Goal: Information Seeking & Learning: Learn about a topic

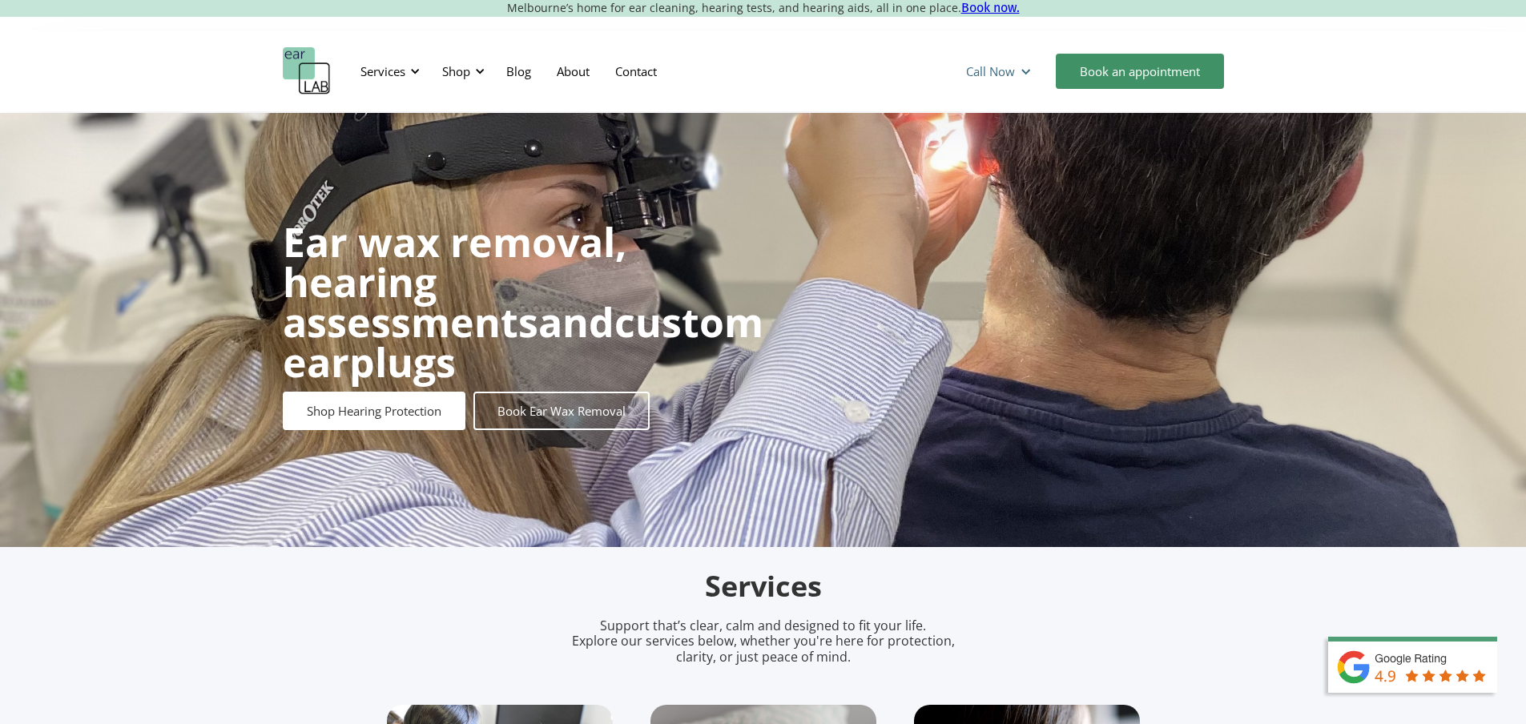
click at [1022, 70] on div at bounding box center [1025, 72] width 12 height 12
click at [748, 34] on div "Services Microsuction Unblocking your ears in the safest, fastest way possible.…" at bounding box center [763, 71] width 1526 height 80
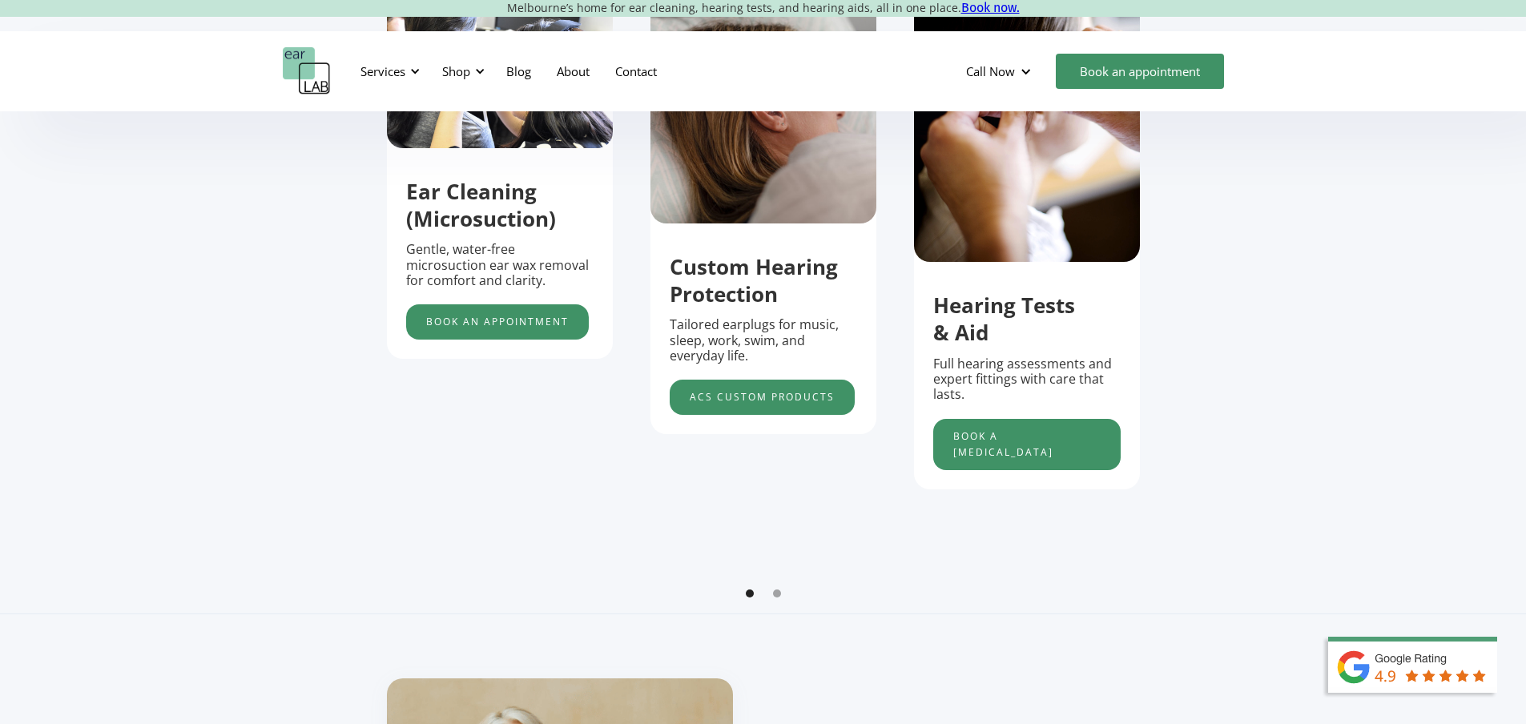
scroll to position [400, 0]
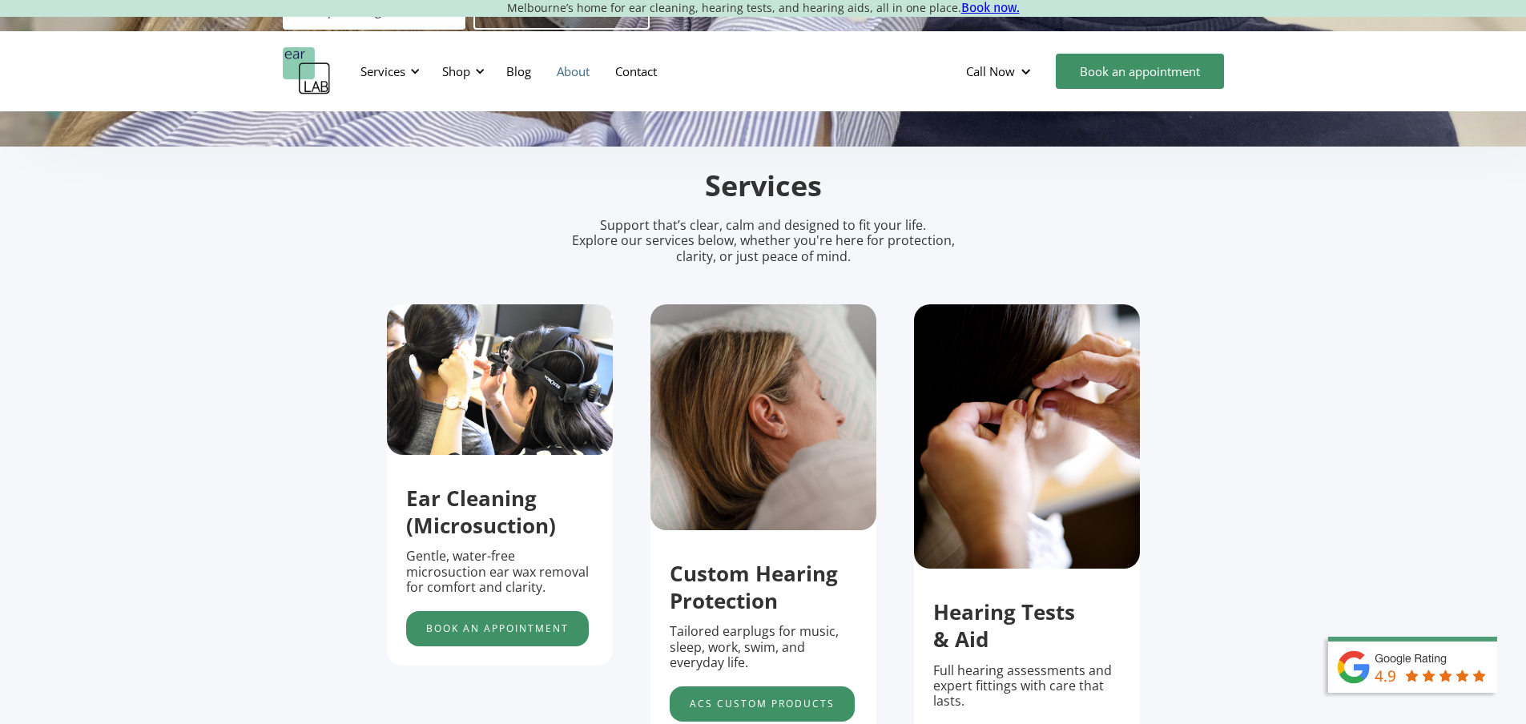
click at [570, 70] on link "About" at bounding box center [573, 71] width 58 height 46
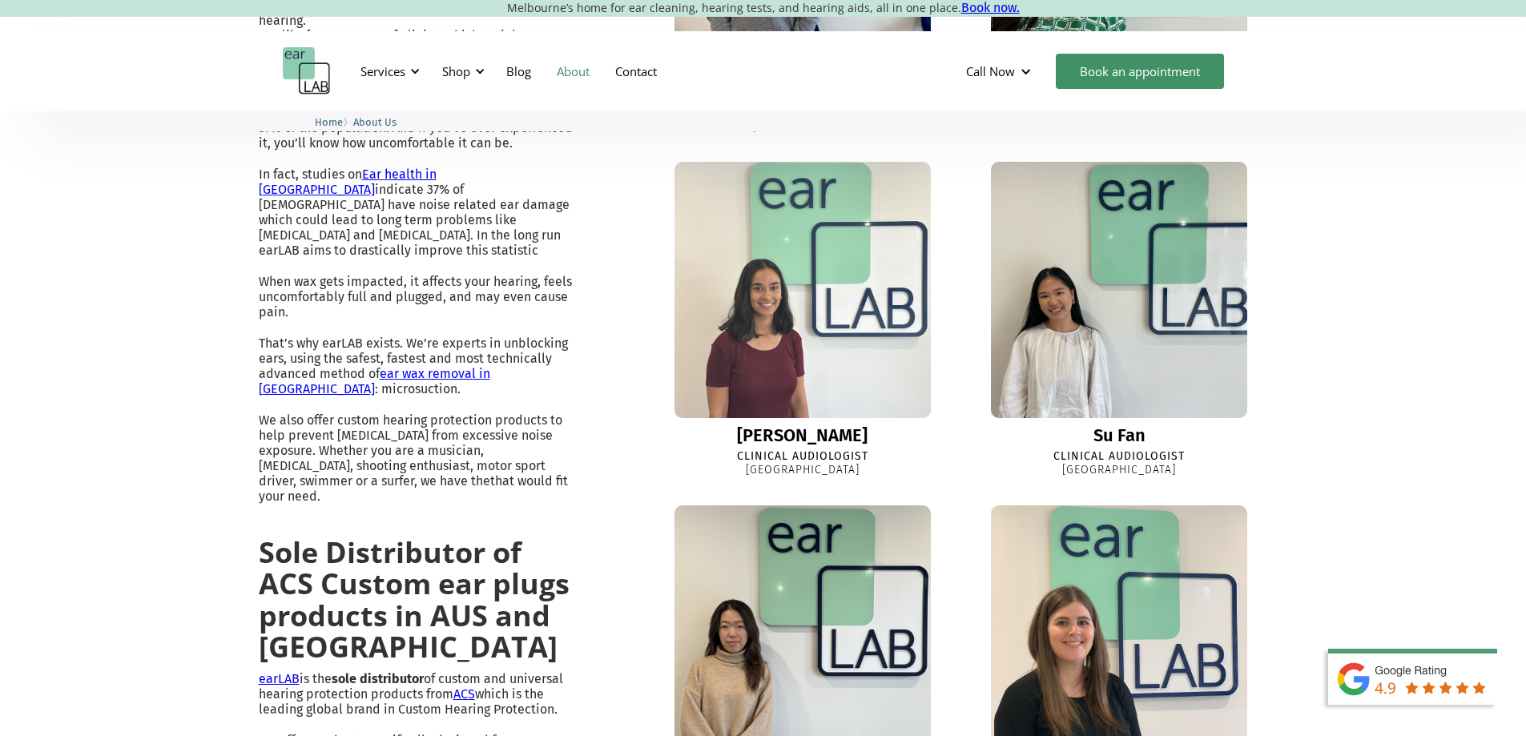
scroll to position [801, 0]
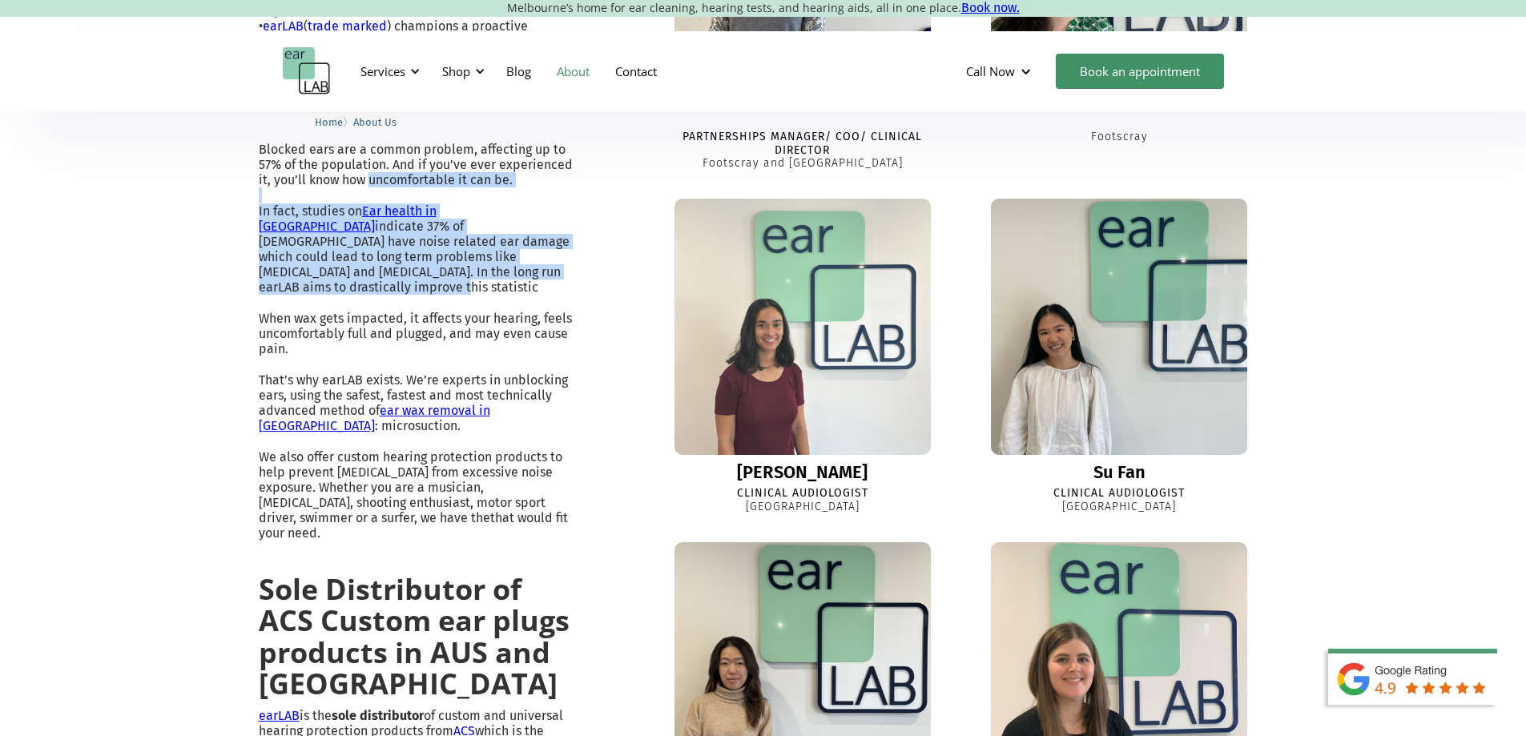
drag, startPoint x: 440, startPoint y: 377, endPoint x: 203, endPoint y: 262, distance: 262.9
click at [203, 262] on div "Ear wax removal and custom earplugs in Melbourne’s east and west "earLAB exists…" at bounding box center [763, 518] width 1526 height 1753
click at [250, 257] on div "Ear wax removal and custom earplugs in Melbourne’s east and west "earLAB exists…" at bounding box center [763, 518] width 1526 height 1753
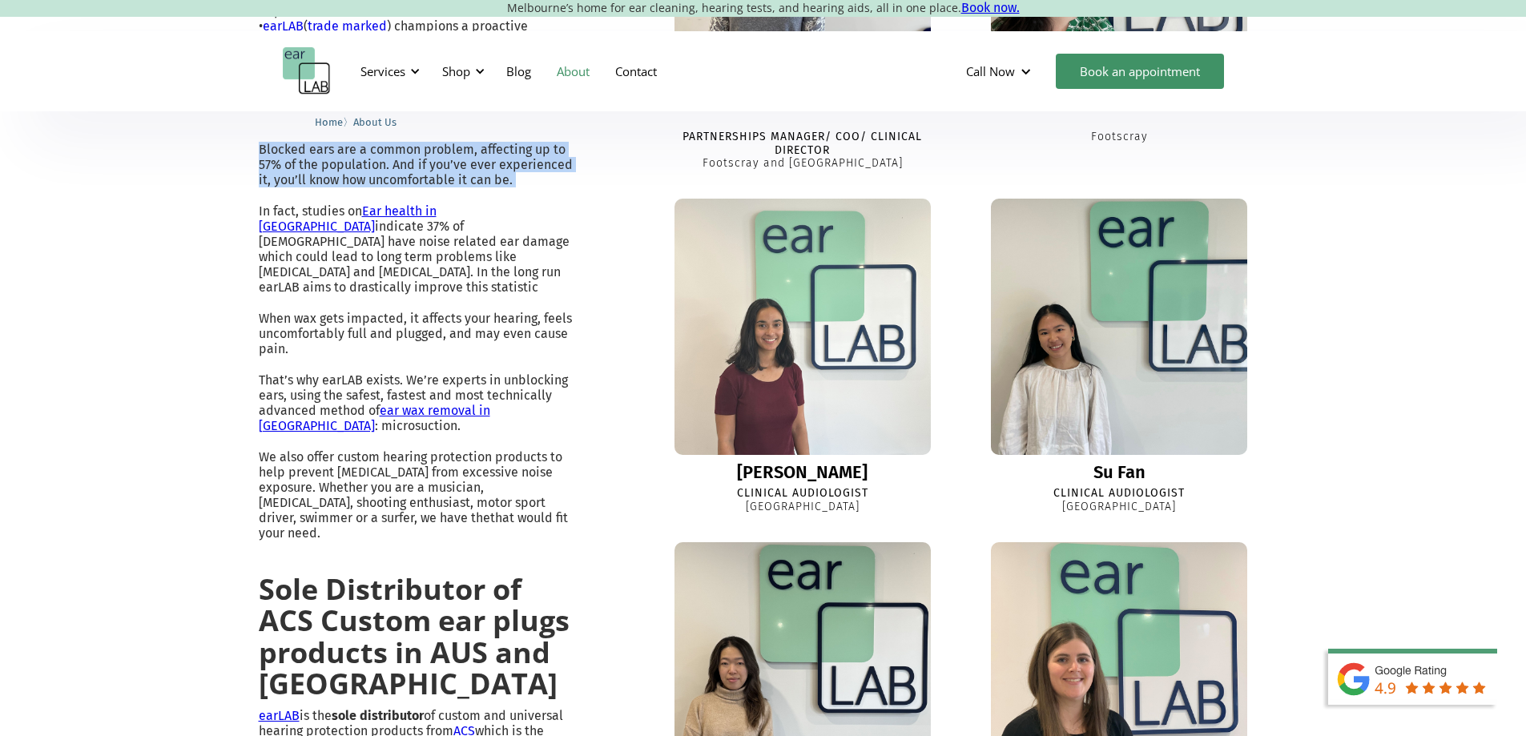
drag, startPoint x: 456, startPoint y: 267, endPoint x: 233, endPoint y: 201, distance: 233.1
click at [233, 201] on div "Ear wax removal and custom earplugs in Melbourne’s east and west "earLAB exists…" at bounding box center [763, 518] width 1526 height 1753
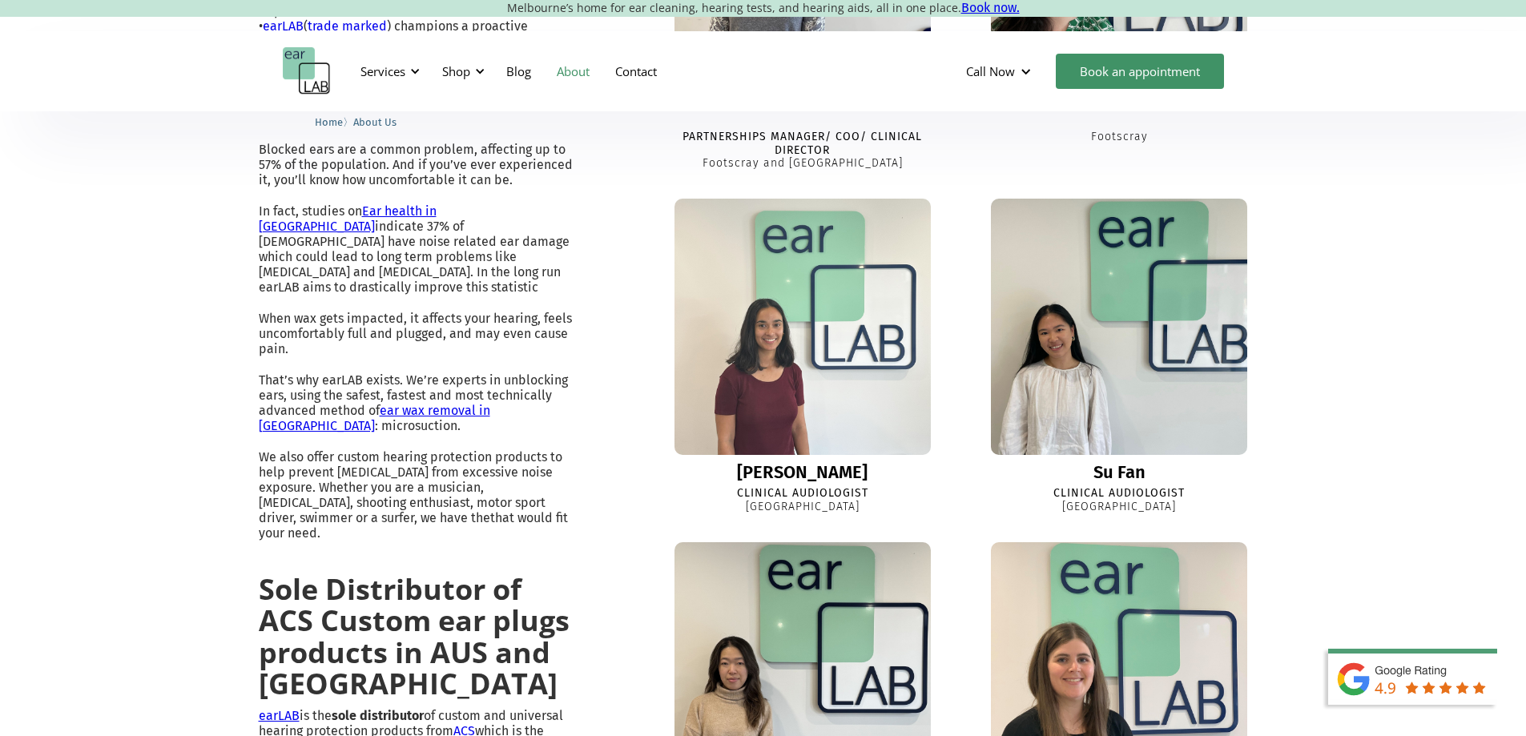
click at [618, 297] on div "Ear wax removal and custom earplugs in Melbourne’s east and west "earLAB exists…" at bounding box center [763, 518] width 1009 height 1593
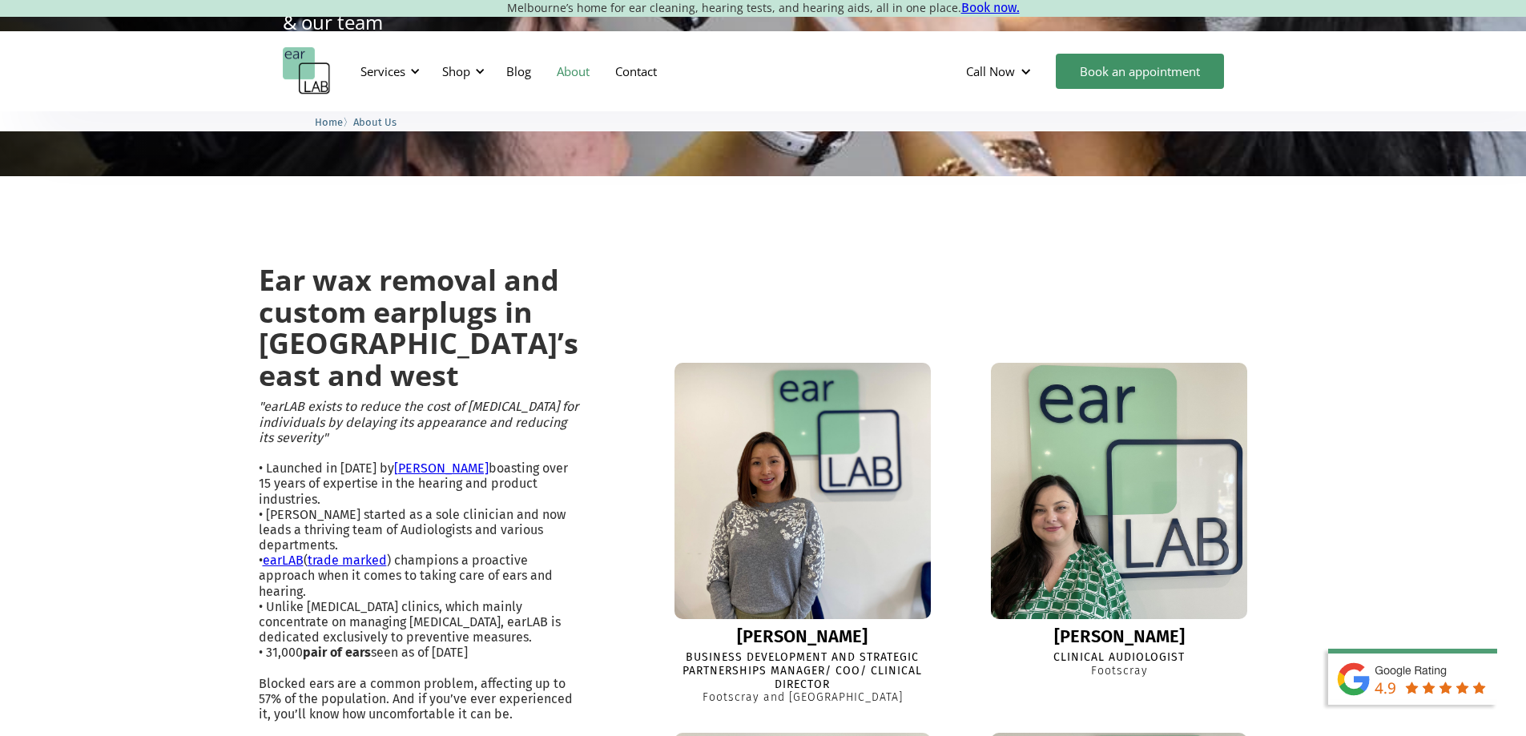
scroll to position [240, 0]
